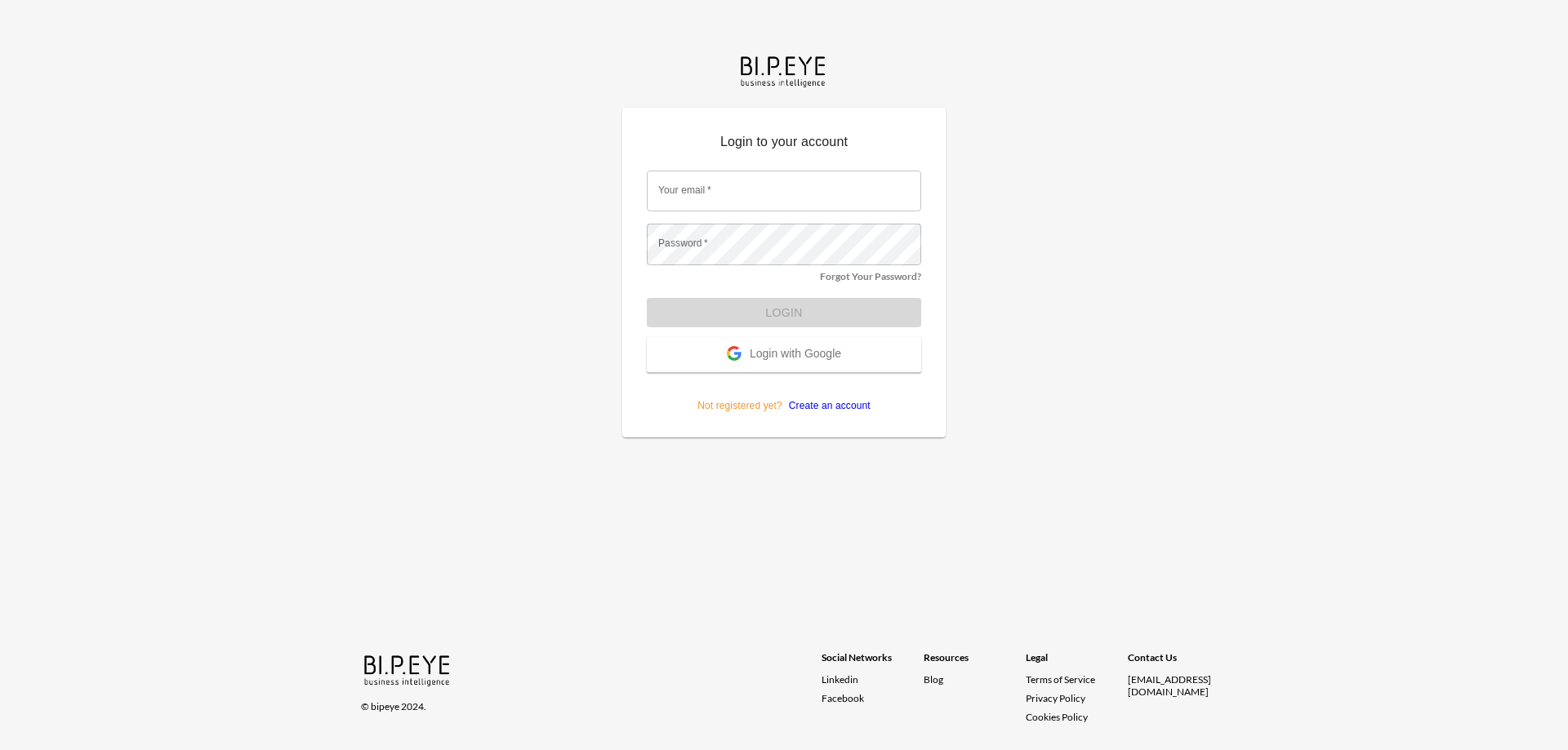
click at [748, 201] on input "Your email   *" at bounding box center [784, 191] width 275 height 41
type input "orens@ibi.co.il"
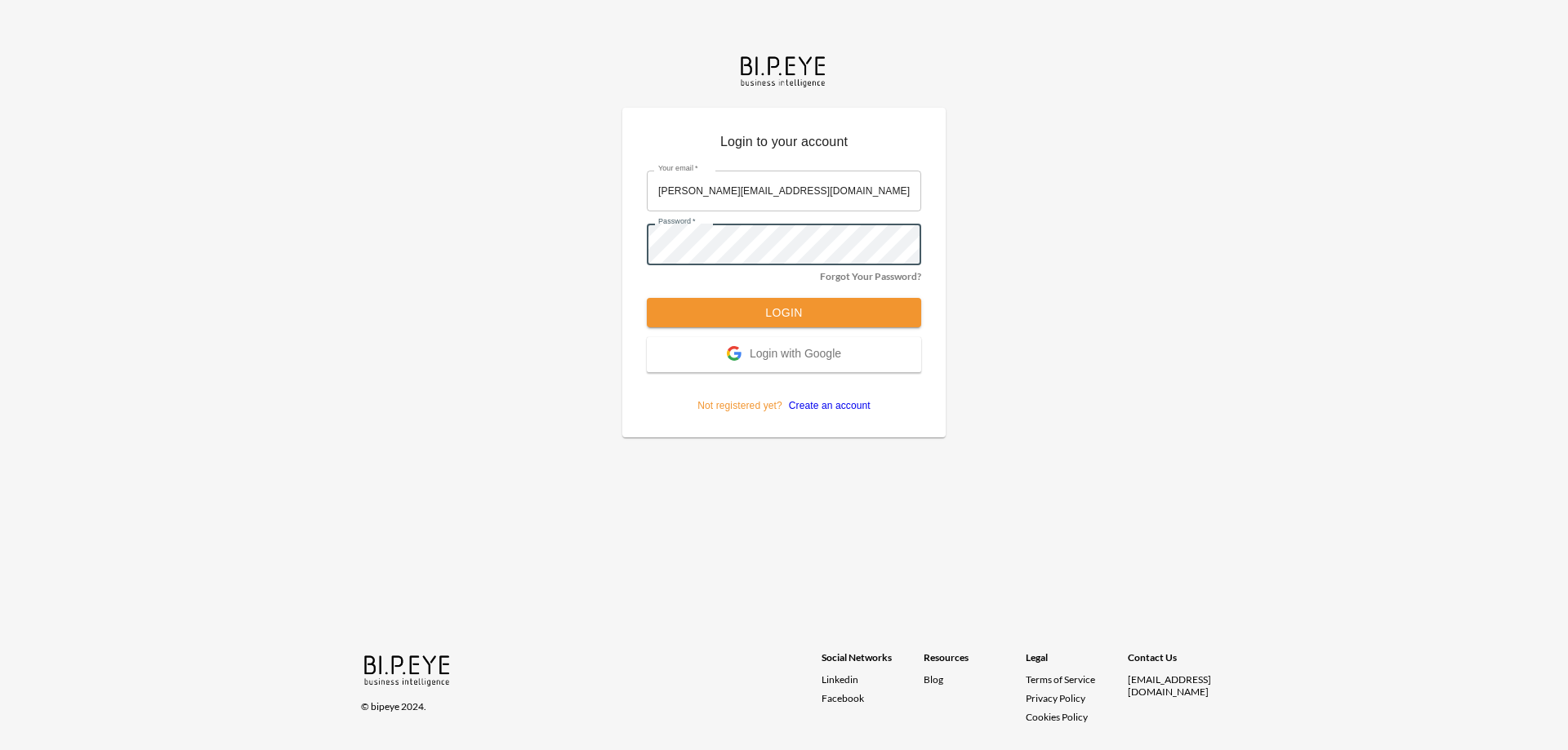
click at [647, 298] on button "Login" at bounding box center [784, 312] width 275 height 30
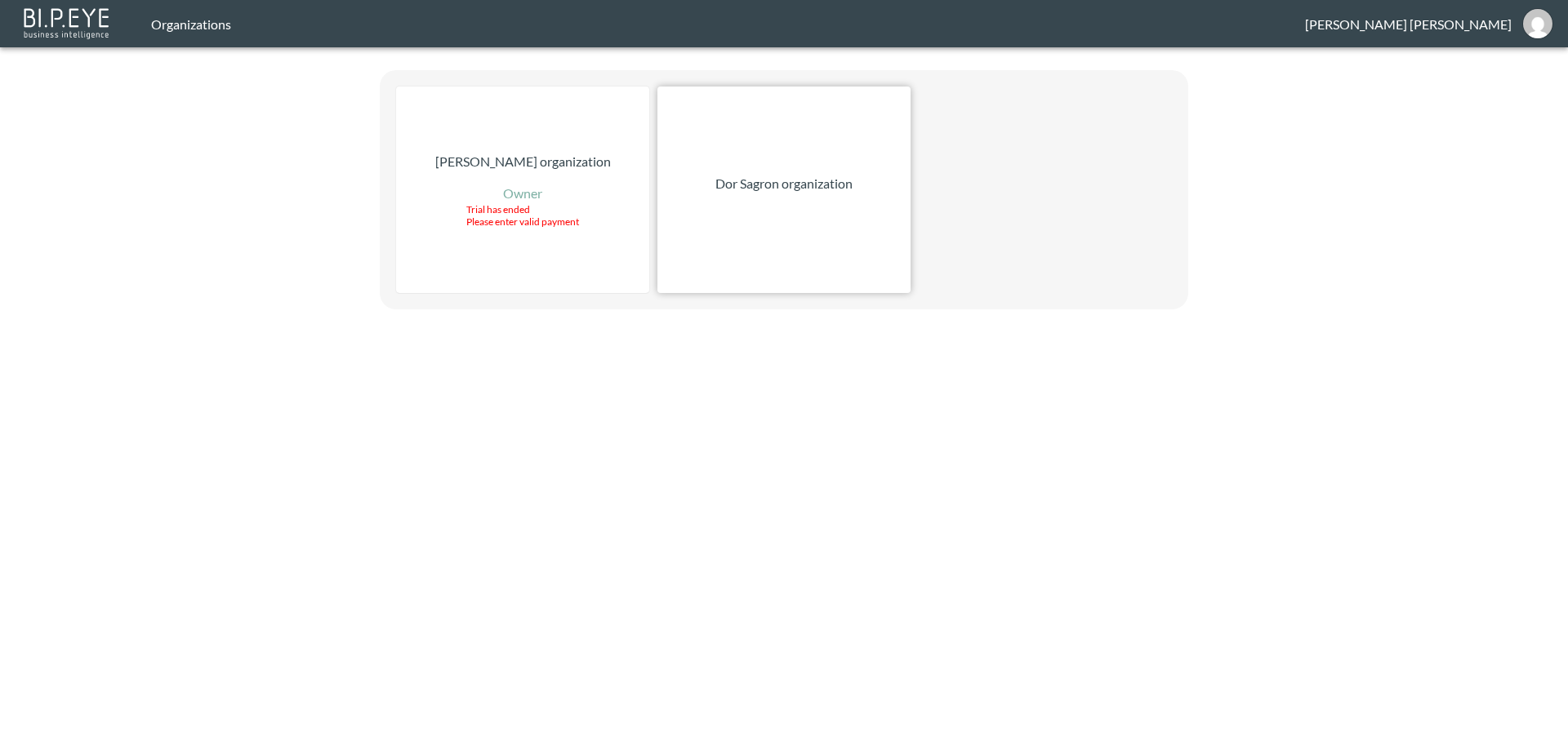
click at [825, 228] on div "Dor Sagron organization" at bounding box center [784, 189] width 253 height 206
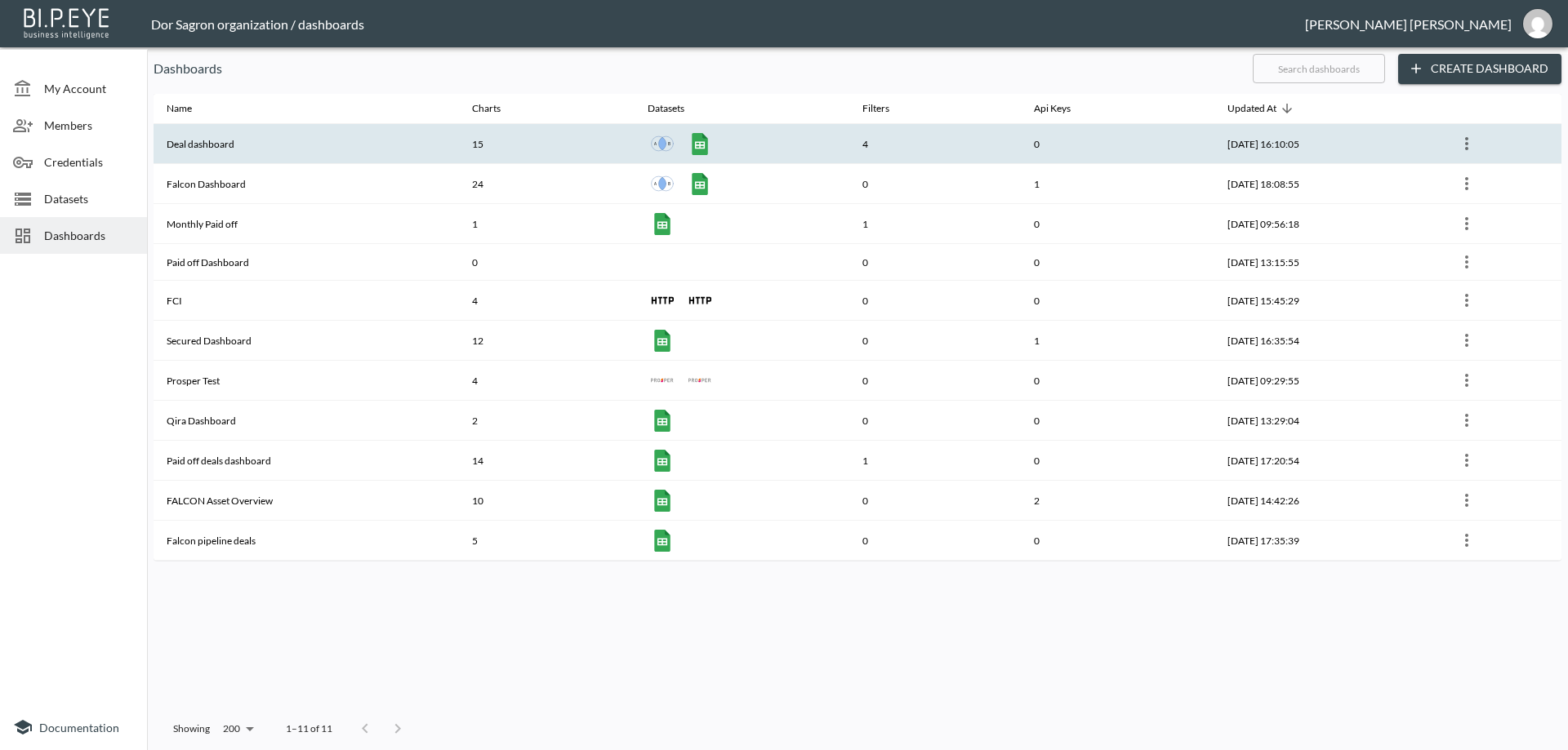
click at [220, 138] on th "Deal dashboard" at bounding box center [306, 144] width 305 height 40
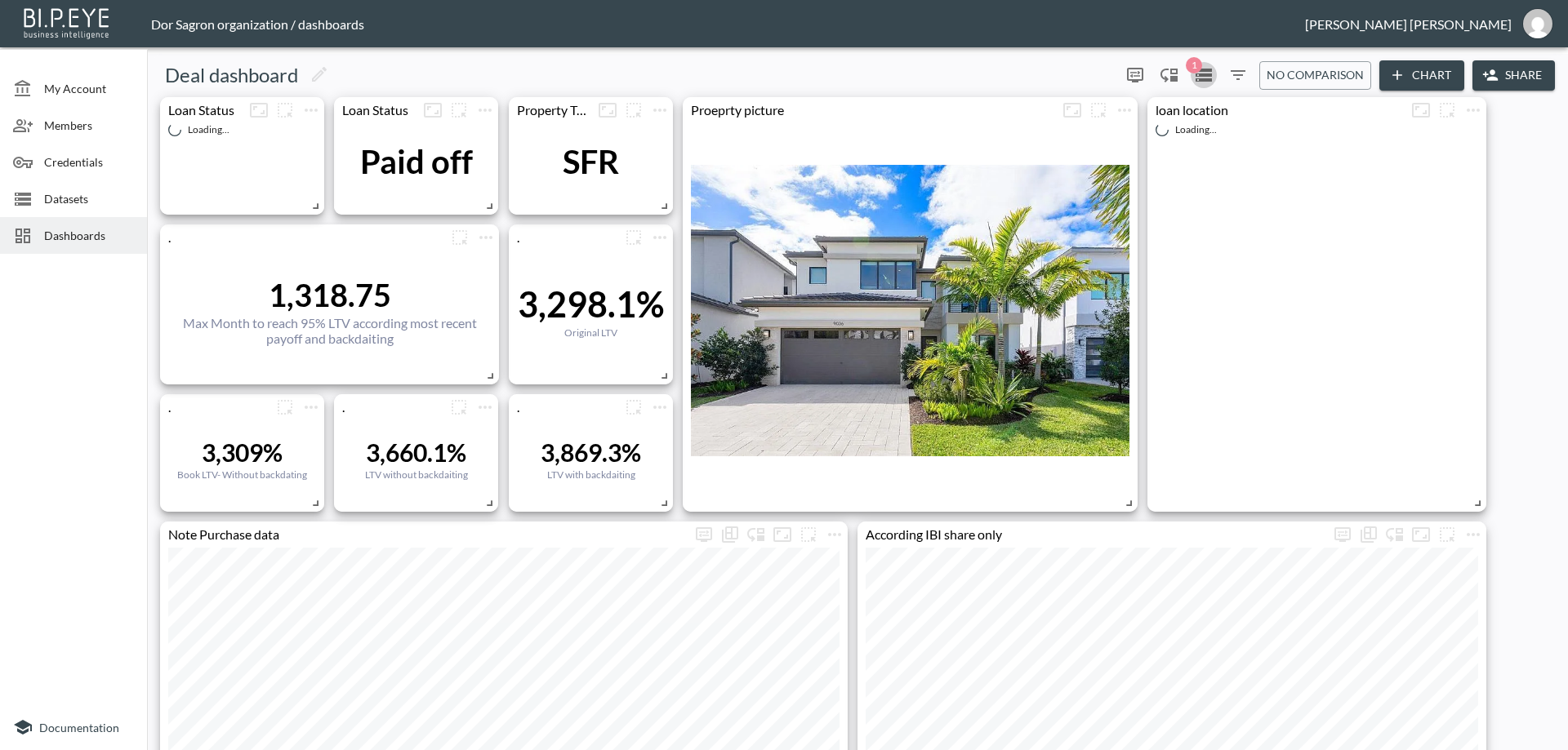
click at [1205, 75] on icon "Datasets" at bounding box center [1204, 75] width 16 height 13
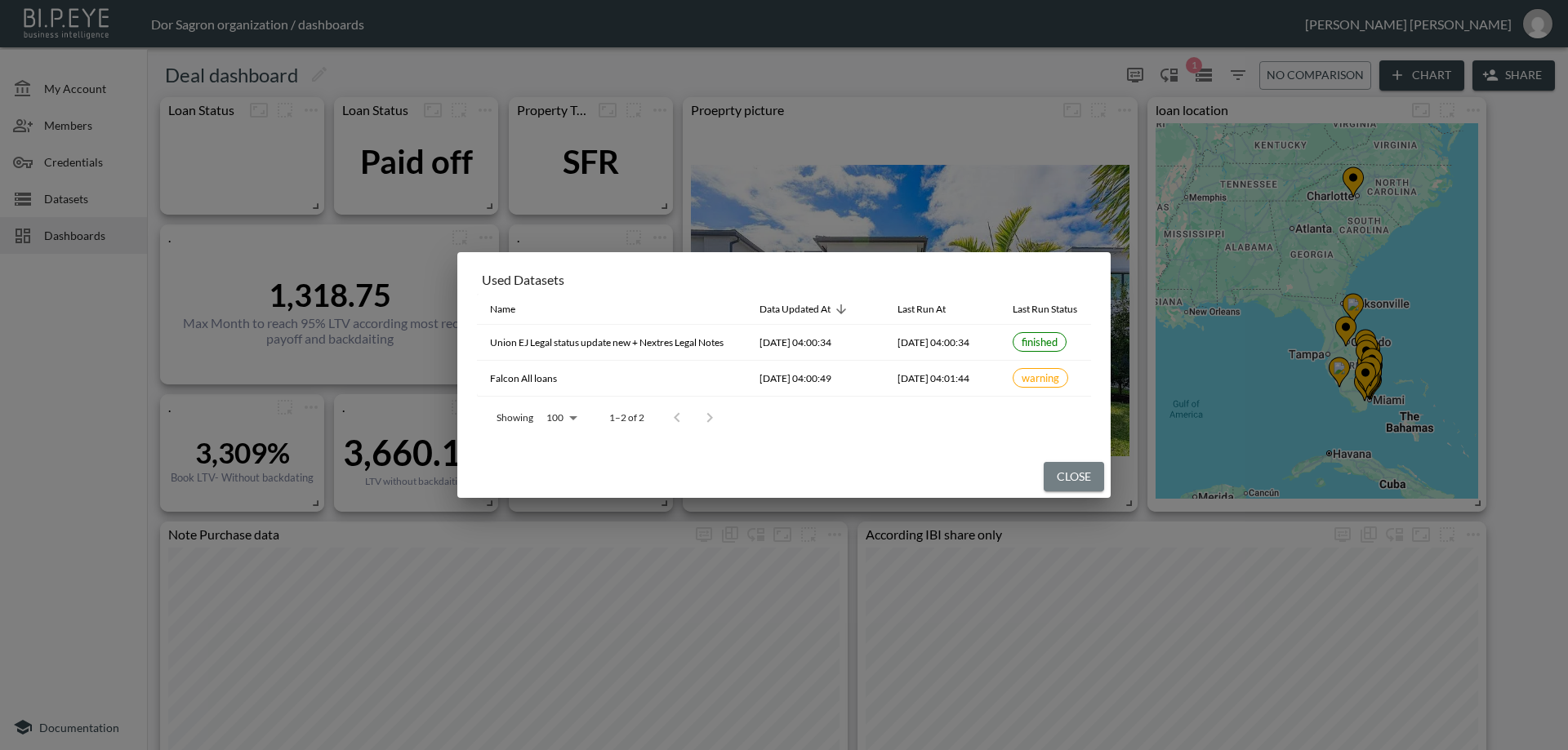
click at [1082, 477] on button "Close" at bounding box center [1074, 477] width 60 height 30
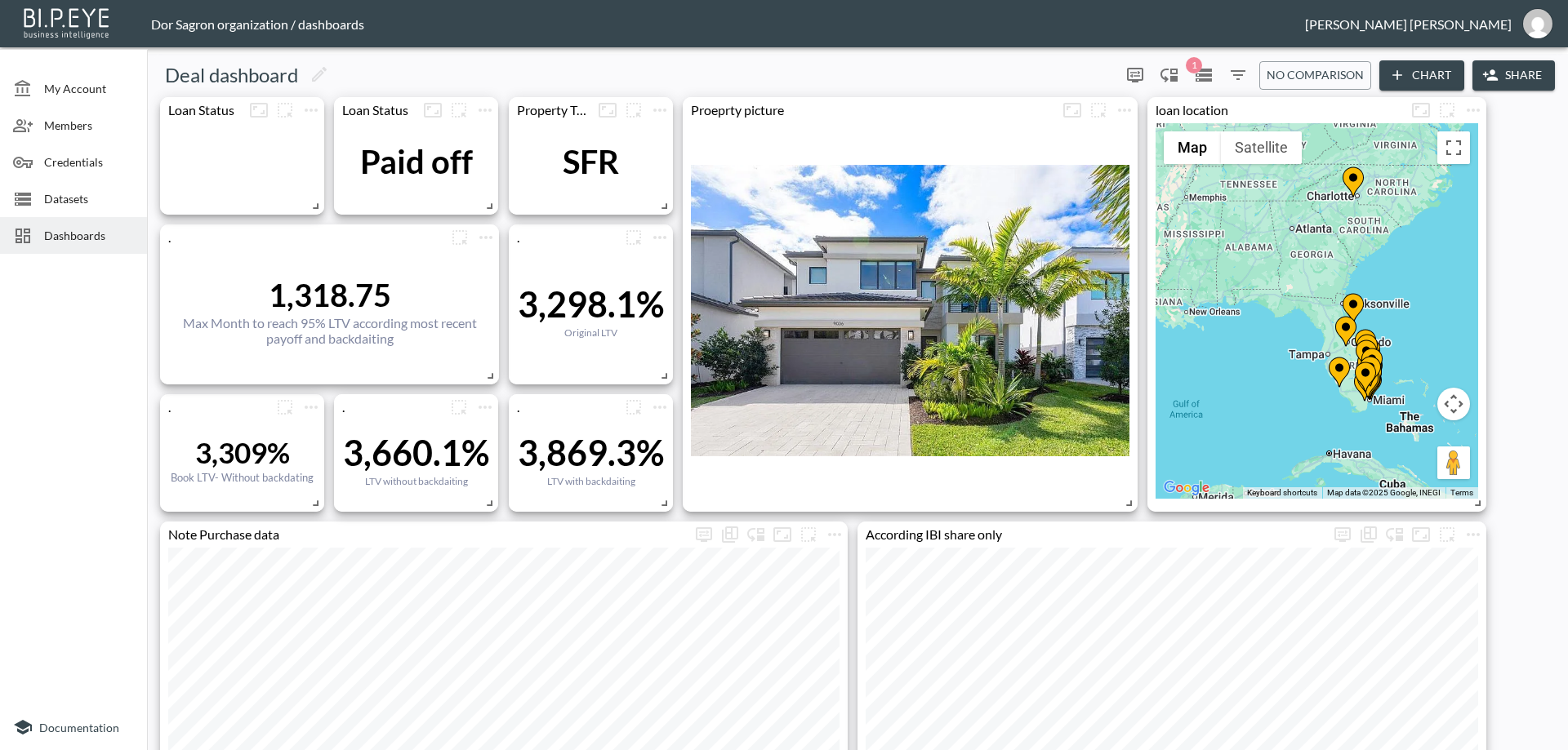
click at [1236, 72] on icon "Filters" at bounding box center [1238, 75] width 15 height 10
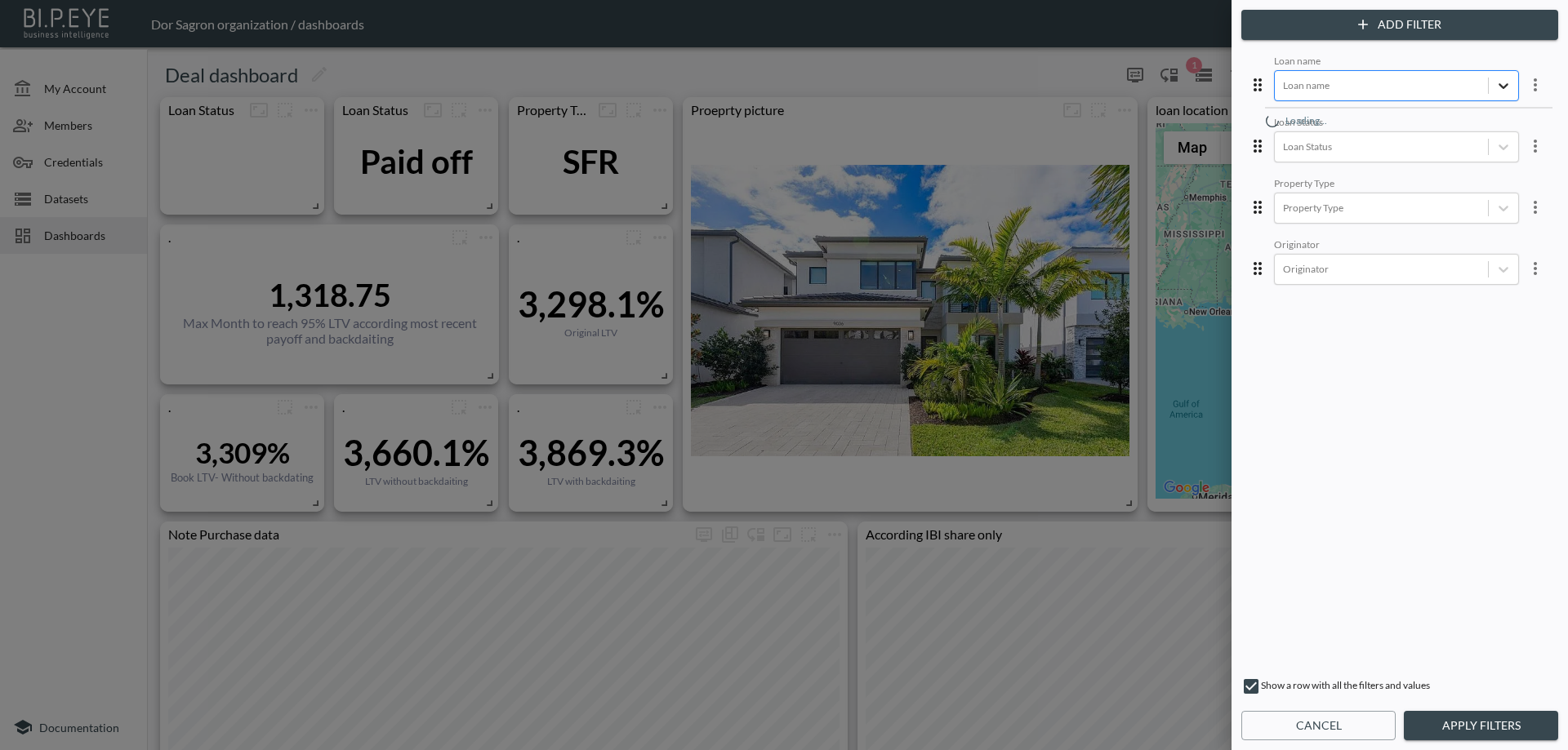
click at [1489, 86] on div at bounding box center [1504, 86] width 30 height 30
click at [1359, 273] on div "[PERSON_NAME]" at bounding box center [1408, 274] width 285 height 25
click at [1441, 725] on button "Apply Filters" at bounding box center [1482, 726] width 155 height 30
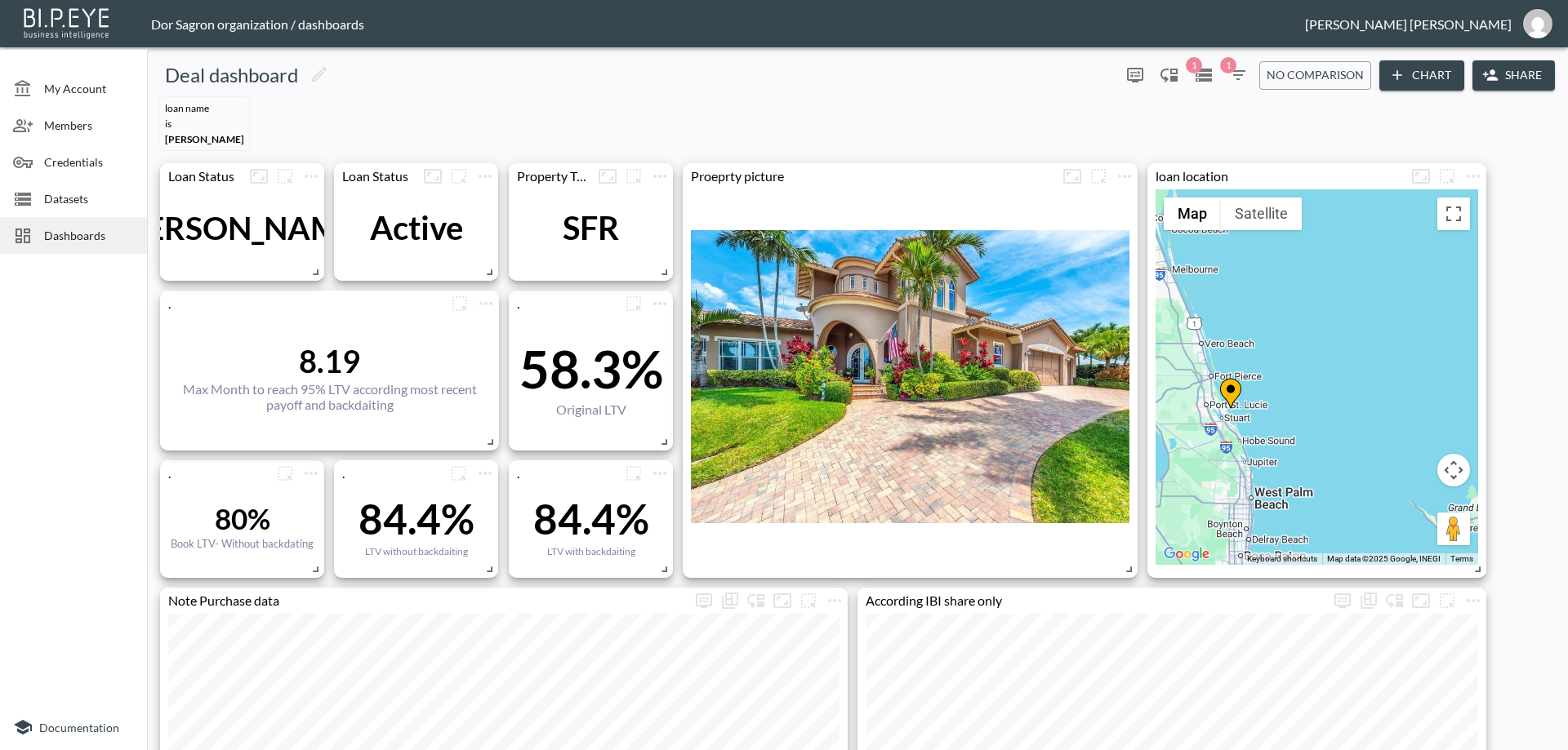
drag, startPoint x: 1255, startPoint y: 456, endPoint x: 1271, endPoint y: 368, distance: 89.4
click at [1271, 368] on div "To activate drag with keyboard, press Alt + Enter. Once in keyboard drag state,…" at bounding box center [1317, 377] width 322 height 376
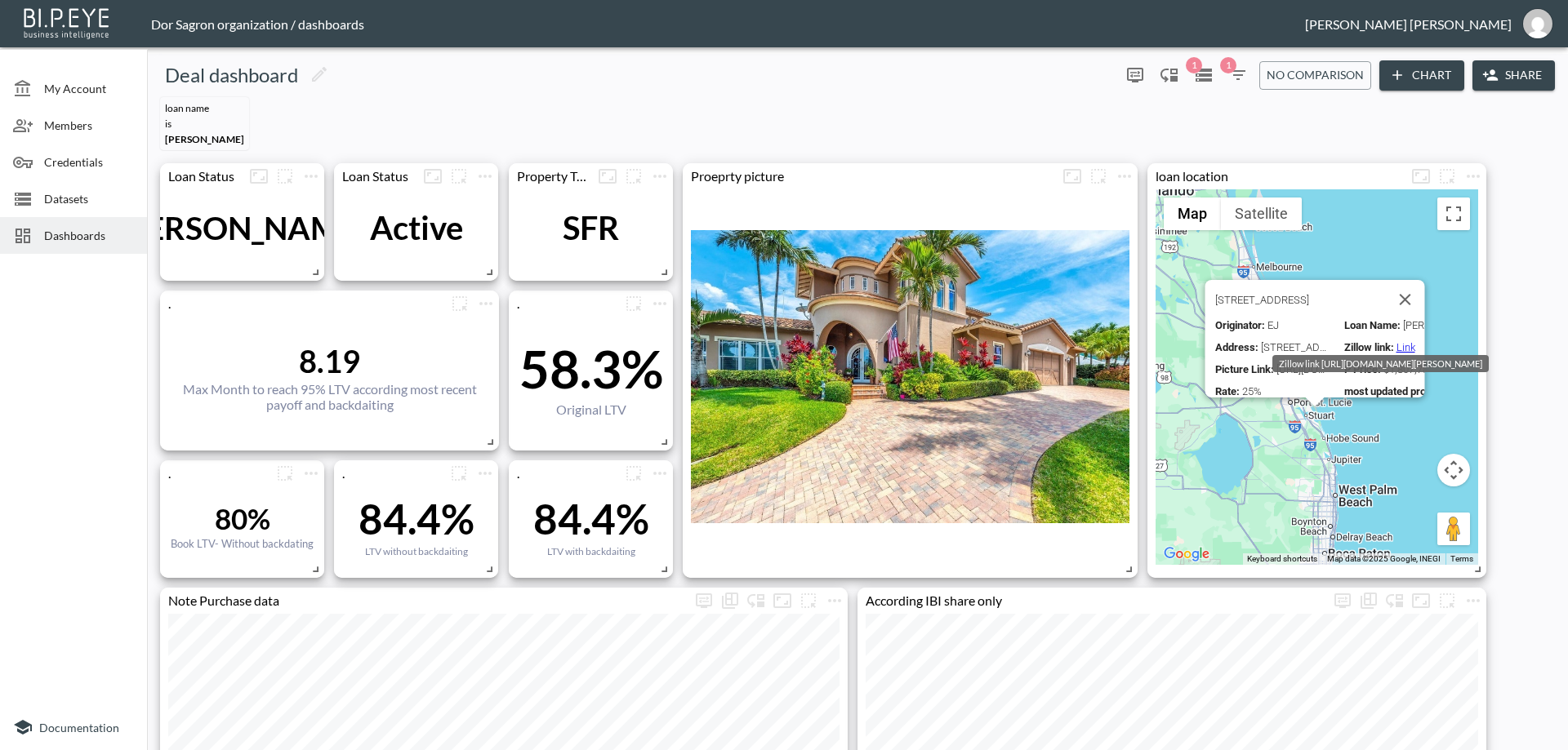
click at [1402, 341] on link "Link" at bounding box center [1405, 347] width 19 height 12
